Goal: Information Seeking & Learning: Learn about a topic

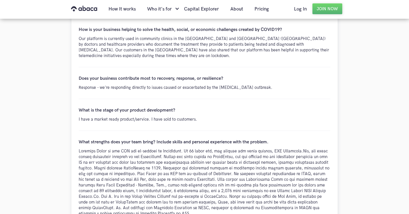
scroll to position [141, 0]
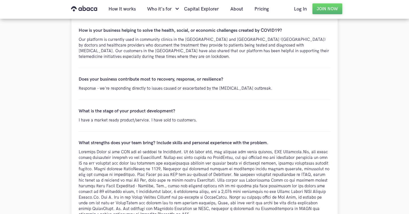
click at [114, 199] on div at bounding box center [205, 183] width 252 height 68
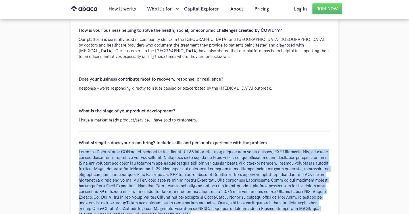
click at [114, 199] on div at bounding box center [205, 183] width 252 height 68
click at [126, 193] on div at bounding box center [205, 183] width 252 height 68
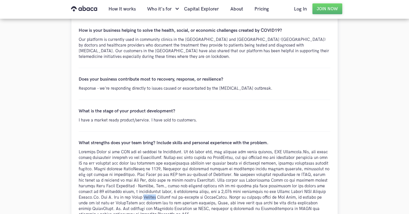
click at [126, 193] on div at bounding box center [205, 183] width 252 height 68
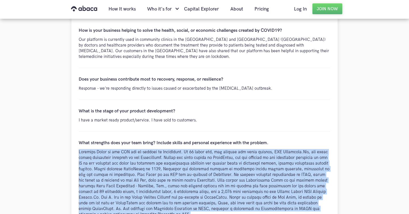
click at [126, 193] on div at bounding box center [205, 183] width 252 height 68
click at [137, 189] on div at bounding box center [205, 183] width 252 height 68
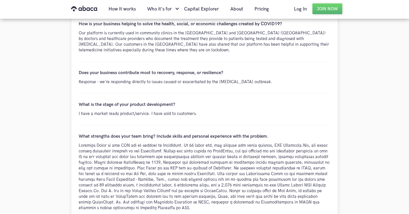
scroll to position [146, 0]
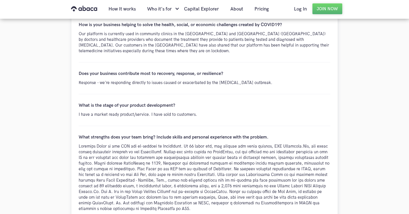
click at [135, 192] on div at bounding box center [205, 177] width 252 height 68
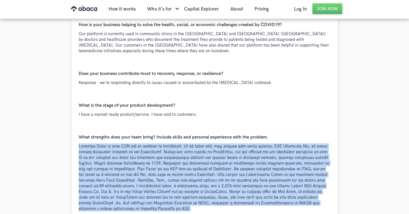
click at [135, 192] on div at bounding box center [205, 177] width 252 height 68
click at [141, 195] on div at bounding box center [205, 177] width 252 height 68
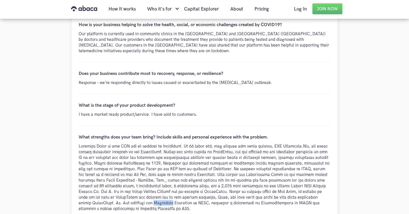
click at [141, 195] on div at bounding box center [205, 177] width 252 height 68
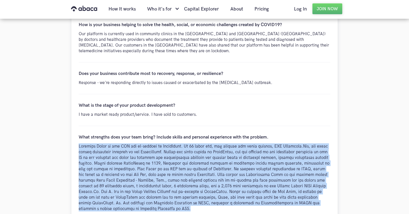
click at [141, 195] on div at bounding box center [205, 177] width 252 height 68
click at [158, 198] on div at bounding box center [205, 177] width 252 height 68
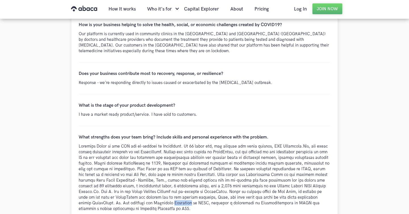
click at [158, 198] on div at bounding box center [205, 177] width 252 height 68
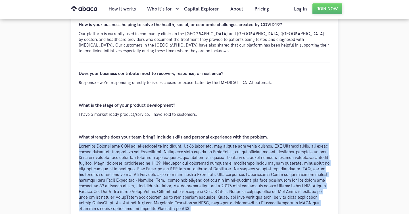
click at [158, 198] on div at bounding box center [205, 177] width 252 height 68
click at [164, 195] on div at bounding box center [205, 177] width 252 height 68
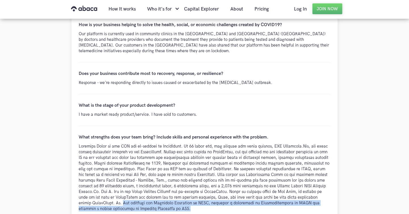
drag, startPoint x: 161, startPoint y: 205, endPoint x: 106, endPoint y: 198, distance: 55.2
click at [106, 198] on div at bounding box center [205, 177] width 252 height 68
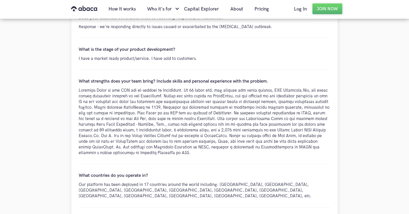
scroll to position [225, 0]
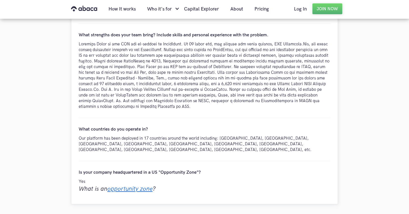
scroll to position [246, 0]
